Goal: Participate in discussion

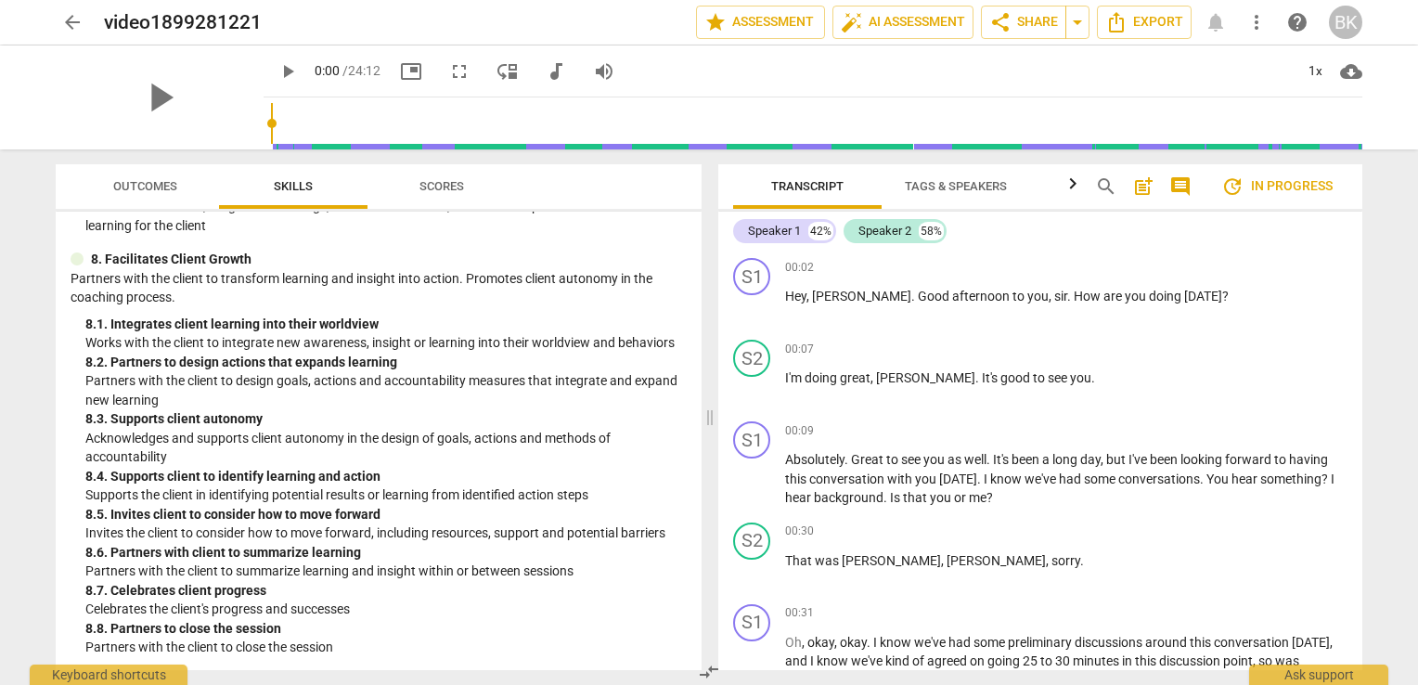
scroll to position [2948, 0]
click at [1178, 188] on span "comment" at bounding box center [1180, 186] width 22 height 22
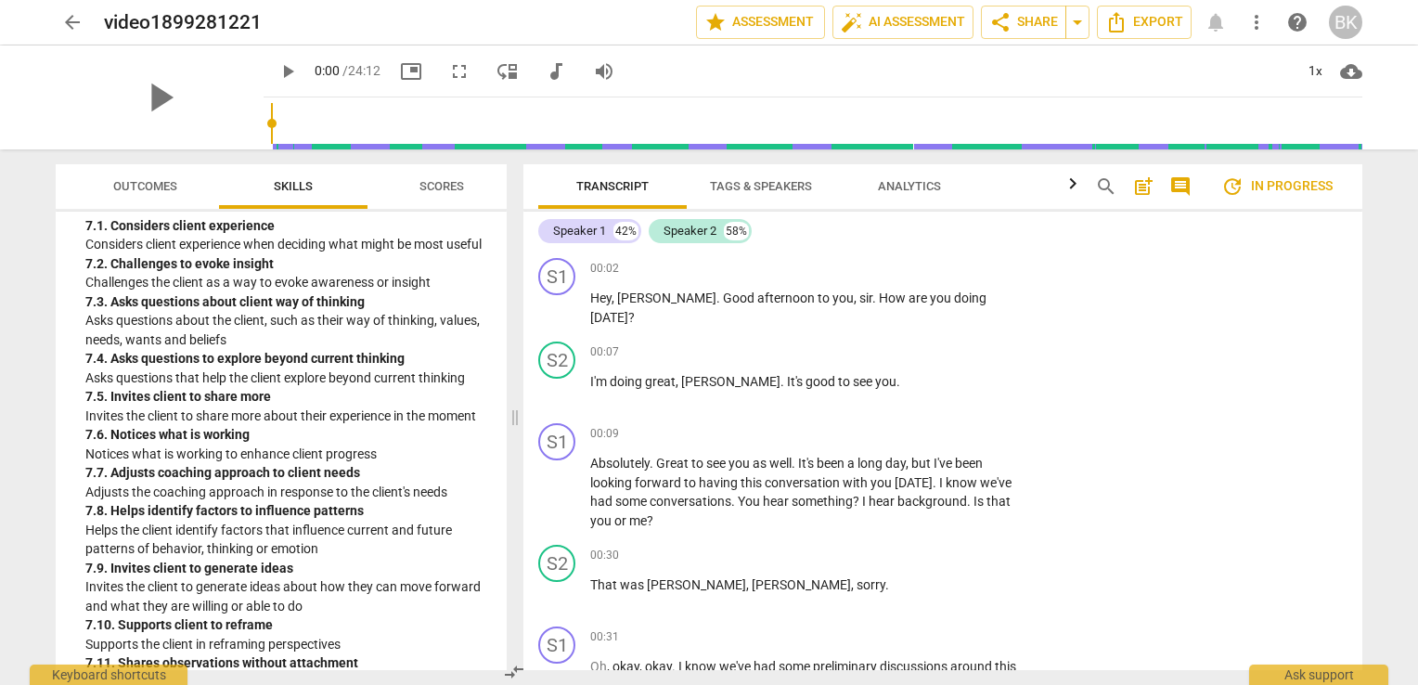
scroll to position [3442, 0]
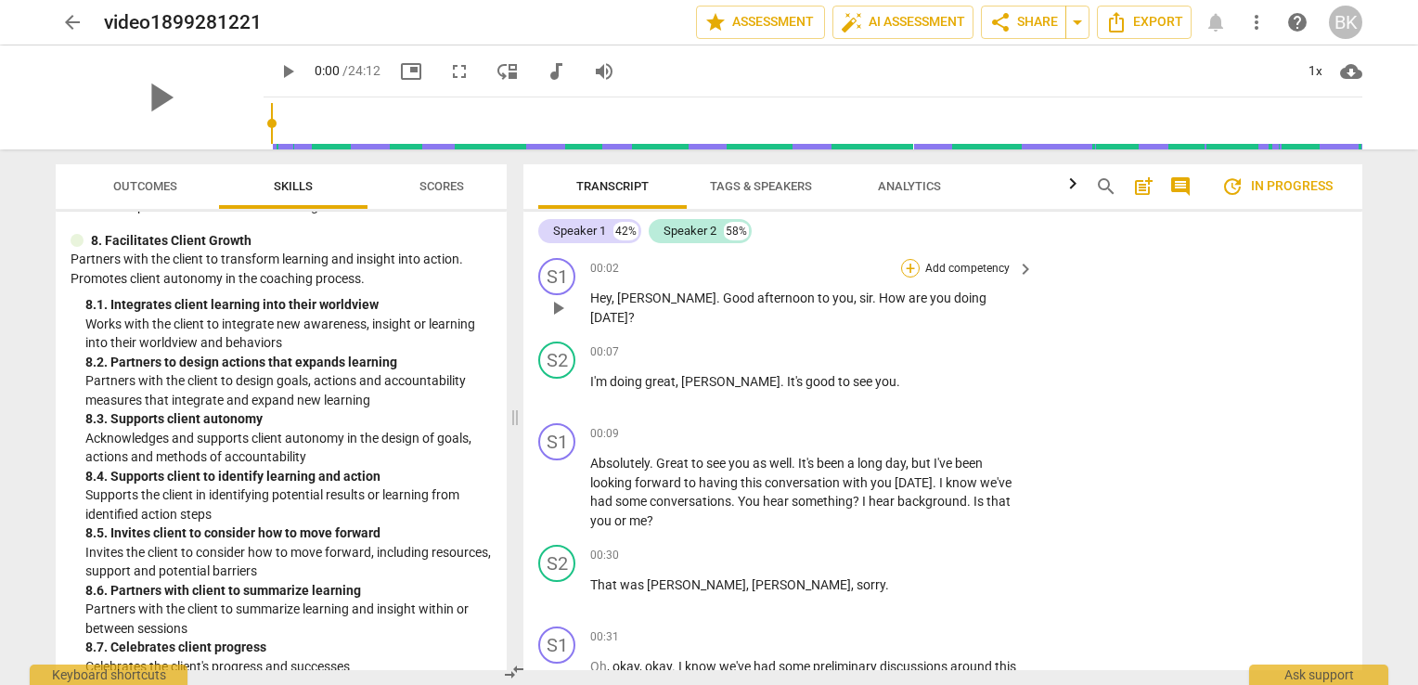
click at [913, 270] on div "+" at bounding box center [910, 268] width 19 height 19
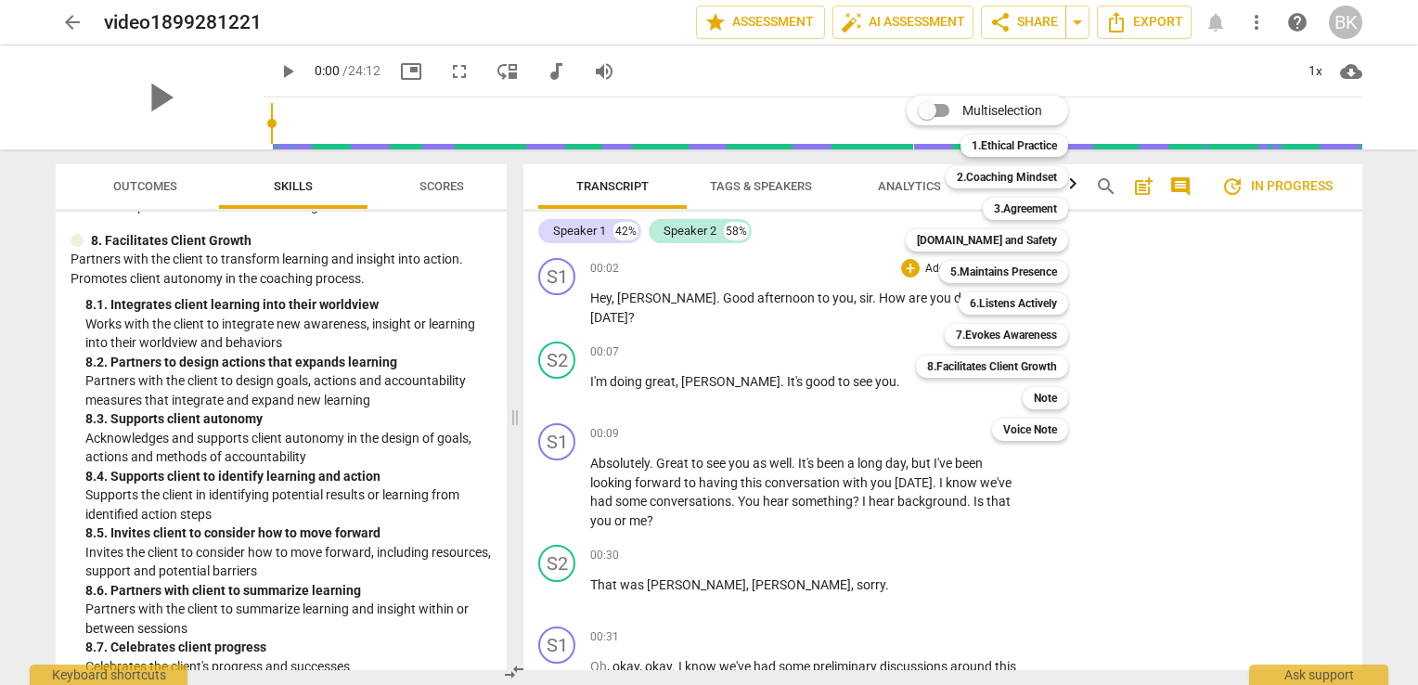
click at [912, 266] on div "Multiselection m 1.Ethical Practice 1 2.Coaching Mindset 2 3.Agreement 3 [DOMAI…" at bounding box center [1000, 268] width 205 height 355
click at [1009, 179] on b "2.Coaching Mindset" at bounding box center [1007, 177] width 100 height 22
